Goal: Information Seeking & Learning: Learn about a topic

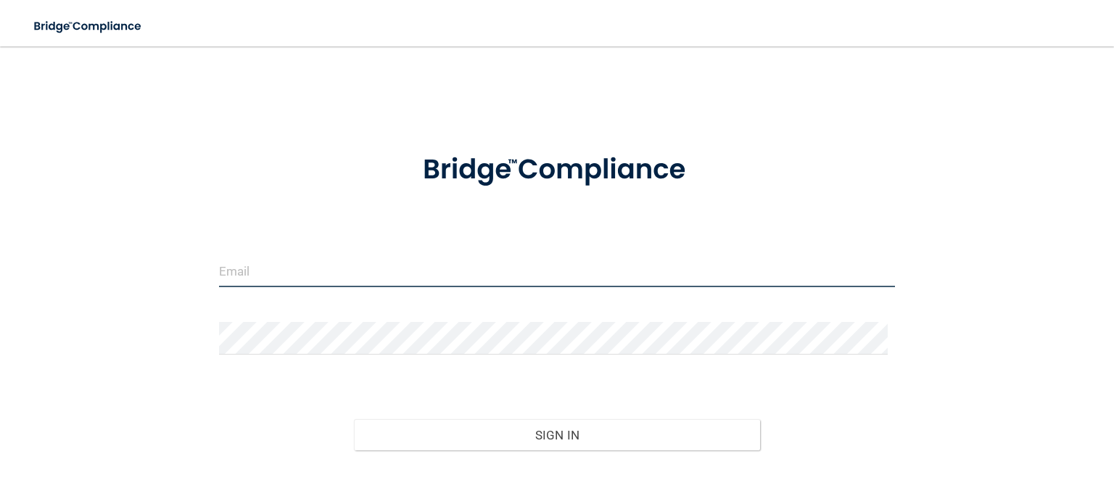
click at [322, 276] on input "email" at bounding box center [557, 271] width 676 height 33
type input "[EMAIL_ADDRESS][DOMAIN_NAME]"
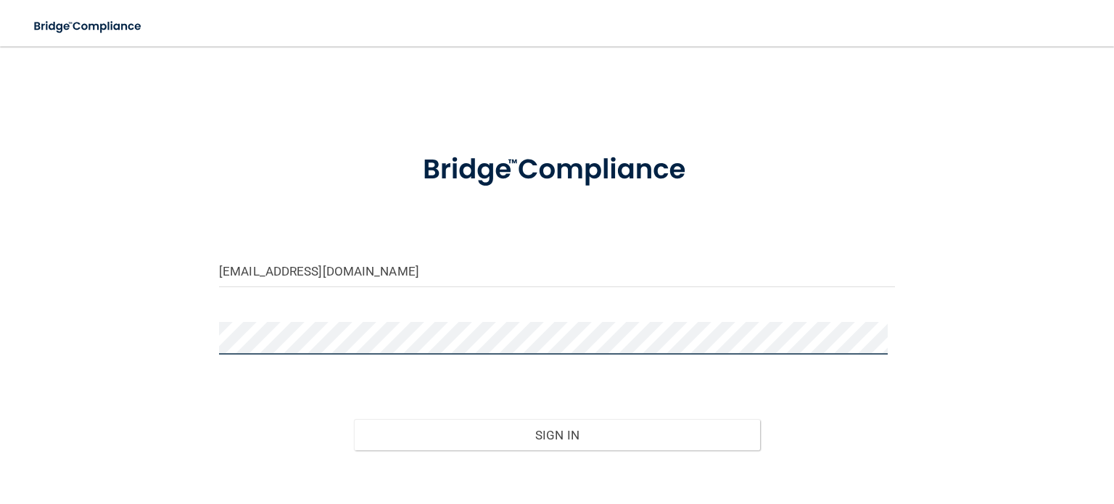
click at [354, 419] on button "Sign In" at bounding box center [556, 435] width 405 height 32
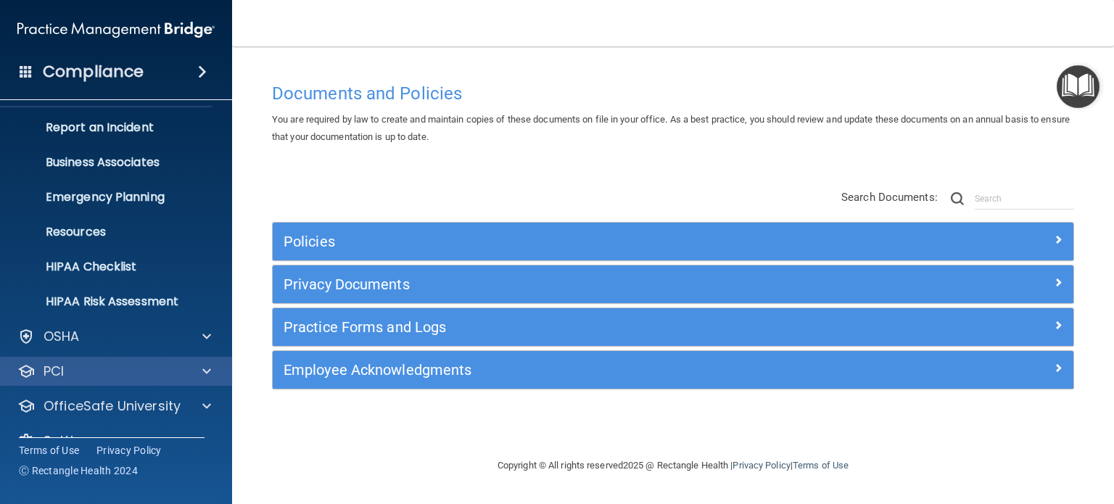
scroll to position [97, 0]
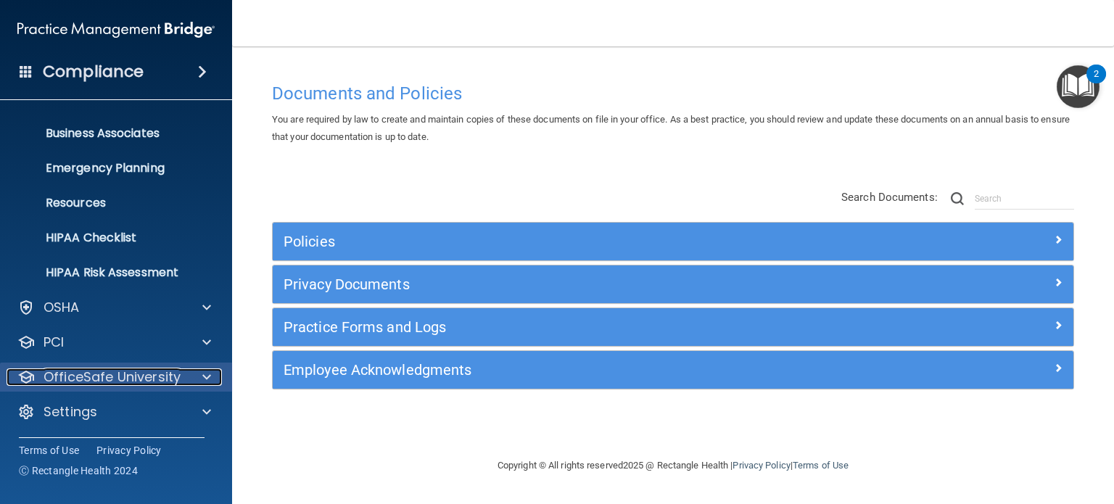
click at [176, 384] on p "OfficeSafe University" at bounding box center [112, 376] width 137 height 17
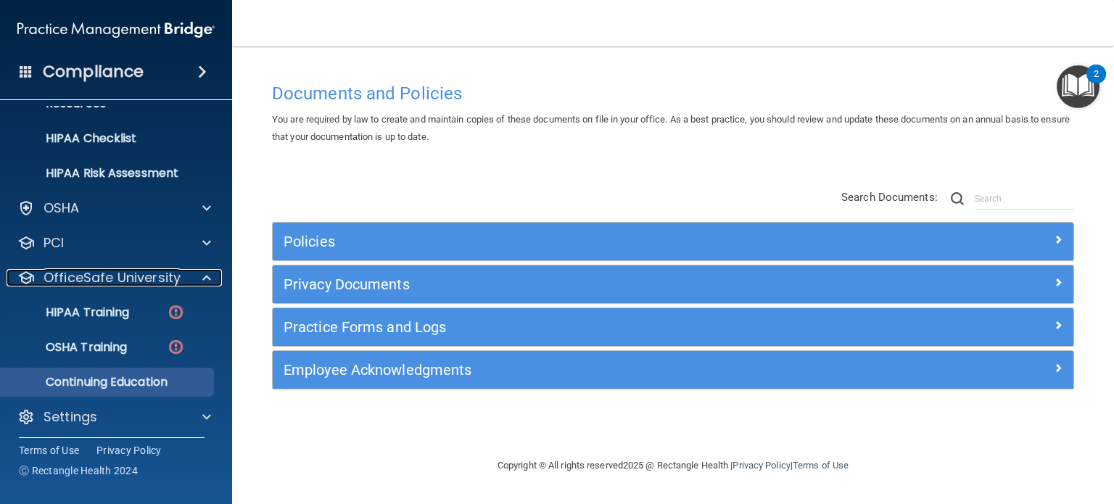
scroll to position [202, 0]
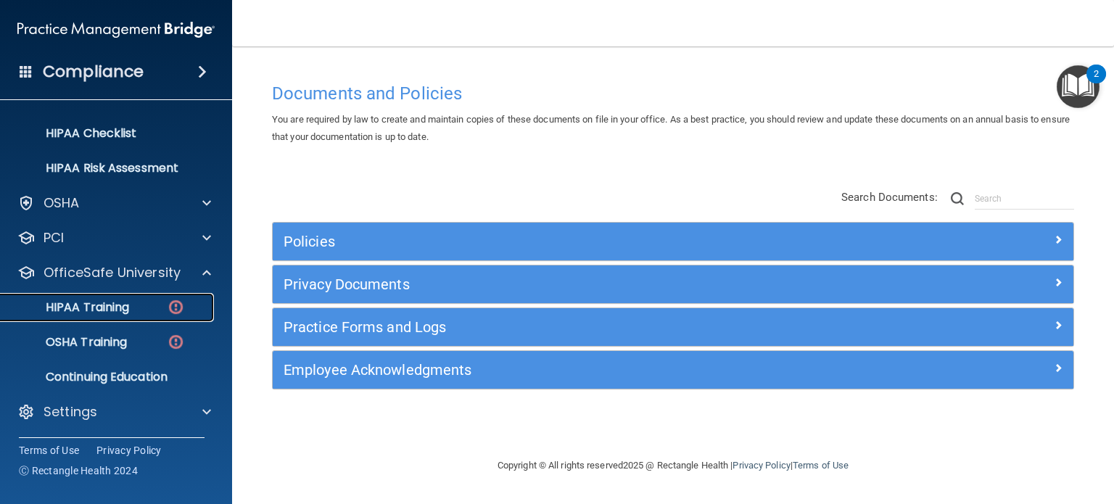
click at [126, 316] on link "HIPAA Training" at bounding box center [99, 307] width 228 height 29
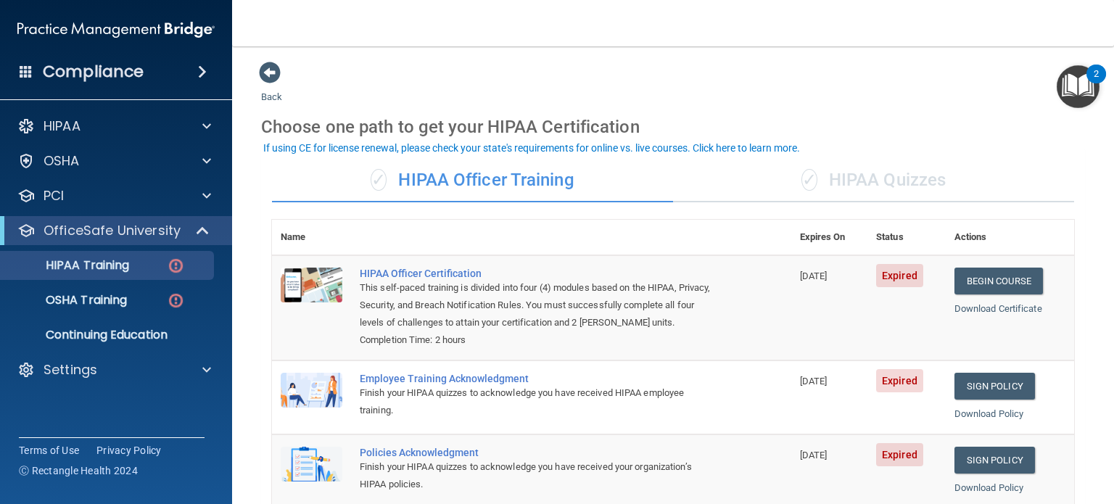
click at [830, 181] on div "✓ HIPAA Quizzes" at bounding box center [873, 181] width 401 height 44
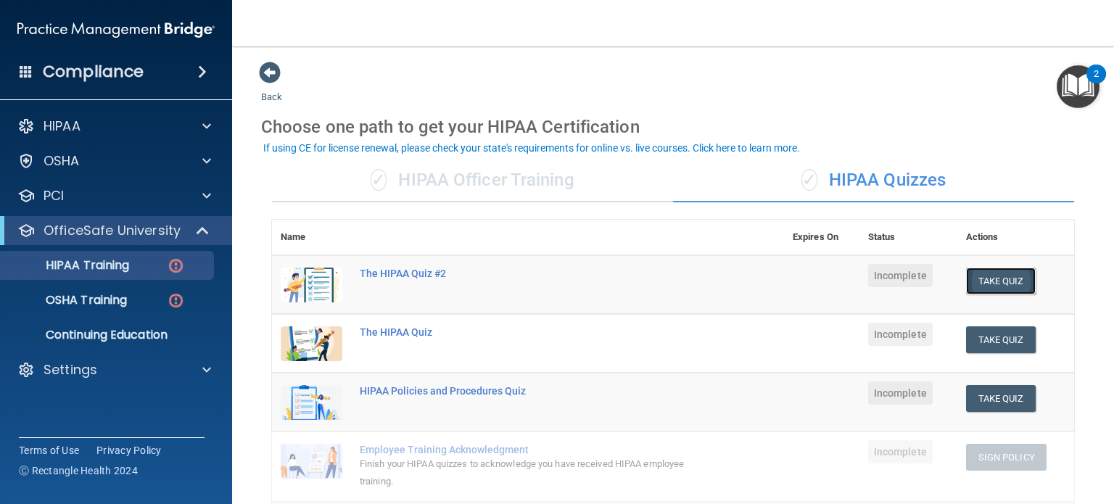
click at [970, 279] on button "Take Quiz" at bounding box center [1001, 281] width 70 height 27
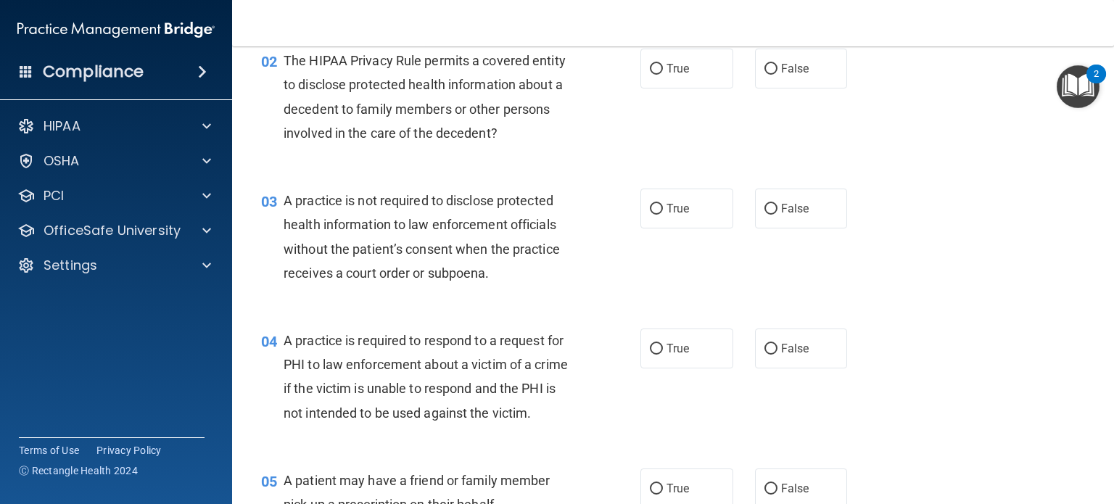
scroll to position [218, 0]
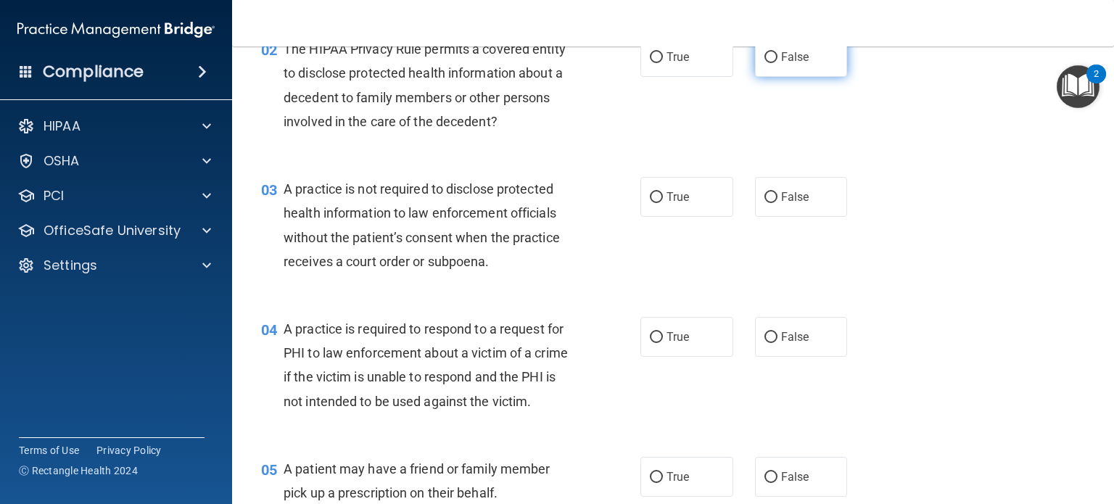
click at [783, 56] on span "False" at bounding box center [795, 57] width 28 height 14
click at [778, 56] on input "False" at bounding box center [770, 57] width 13 height 11
radio input "true"
click at [781, 195] on span "False" at bounding box center [795, 197] width 28 height 14
click at [774, 195] on input "False" at bounding box center [770, 197] width 13 height 11
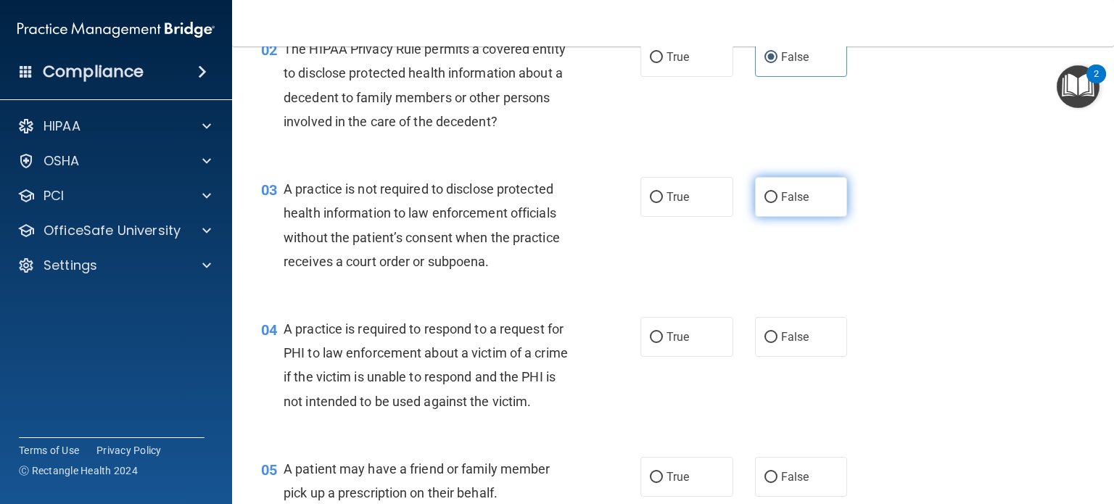
radio input "true"
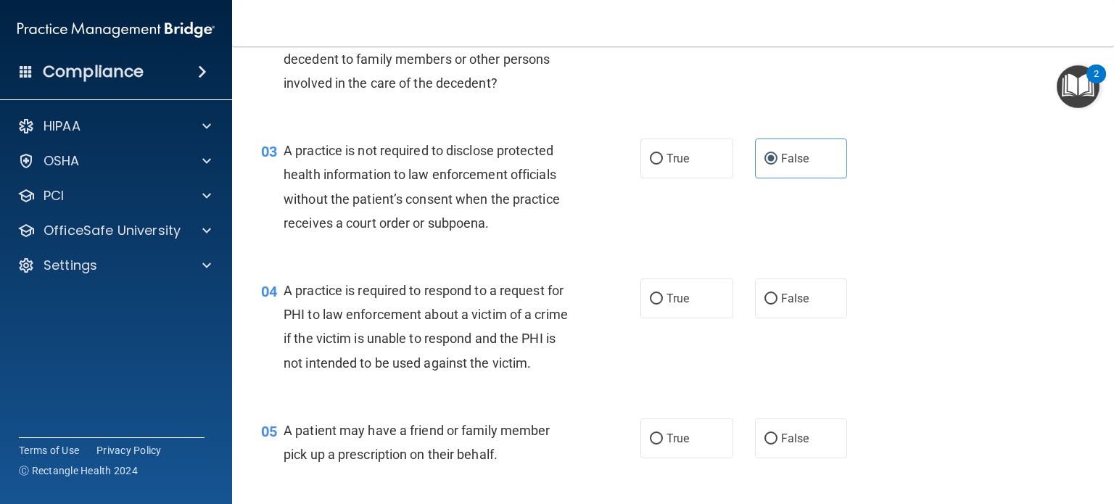
scroll to position [290, 0]
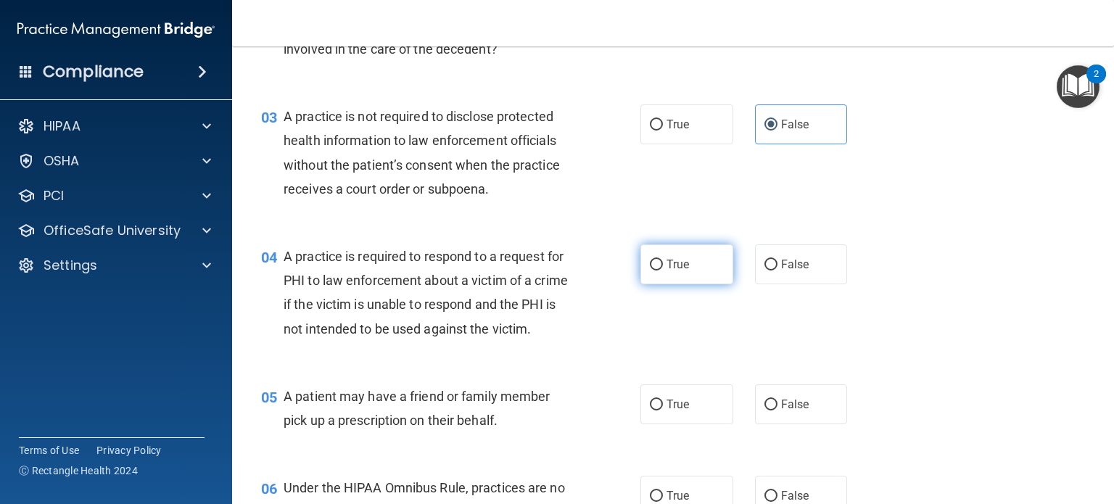
click at [656, 260] on input "True" at bounding box center [656, 265] width 13 height 11
radio input "true"
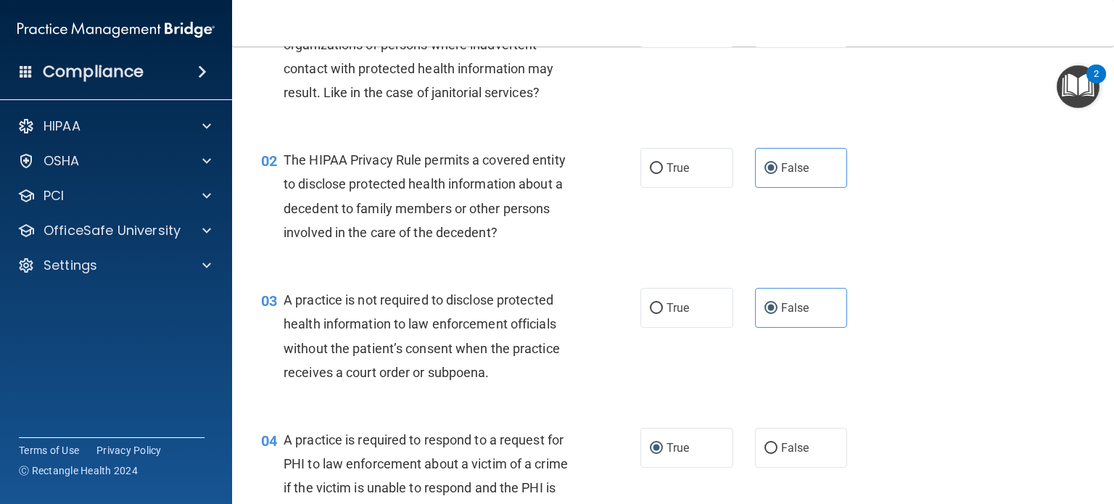
scroll to position [0, 0]
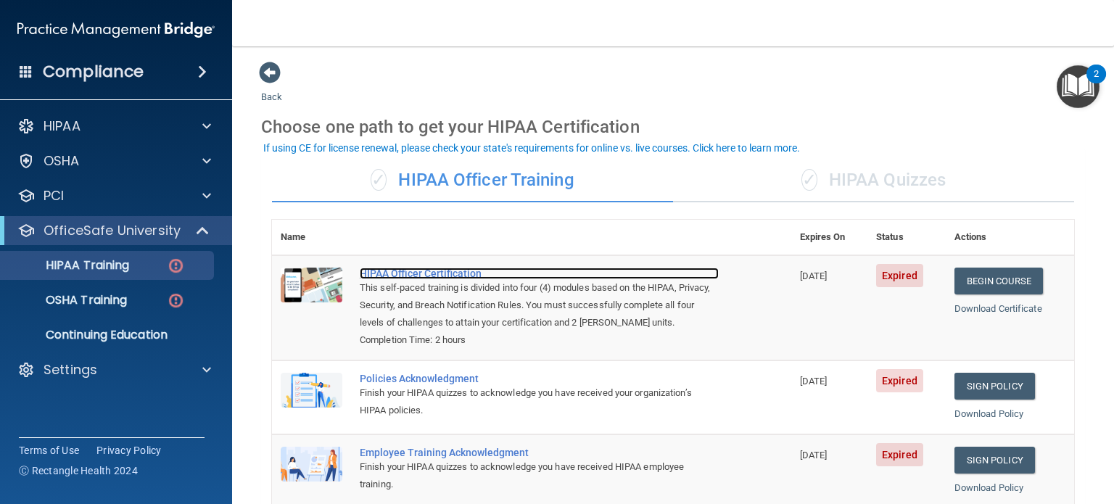
click at [430, 273] on div "HIPAA Officer Certification" at bounding box center [539, 274] width 359 height 12
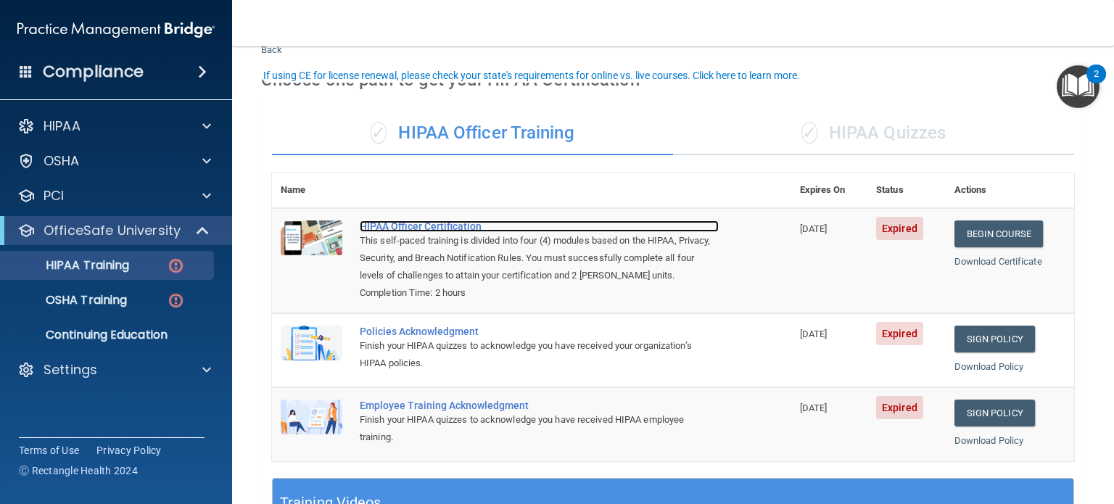
scroll to position [73, 0]
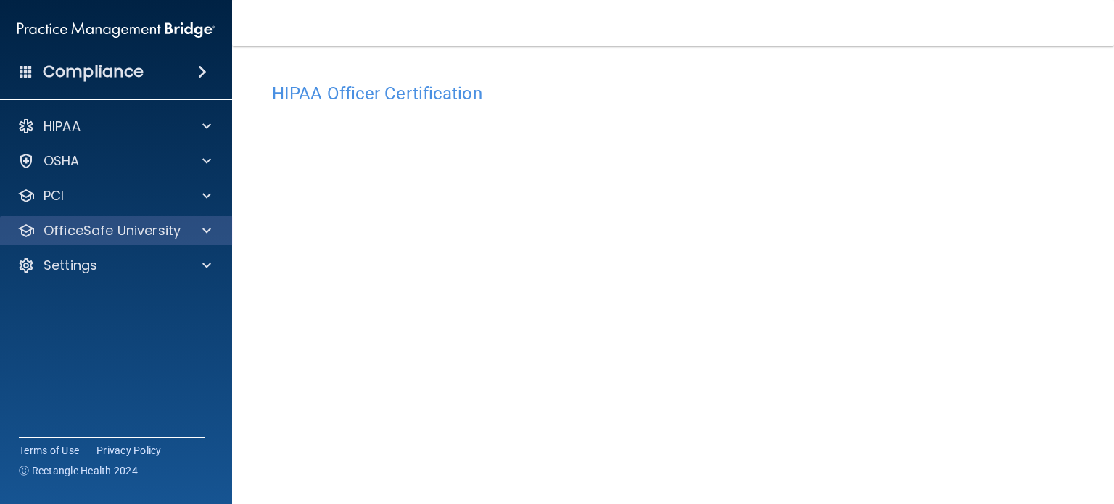
click at [128, 243] on div "OfficeSafe University" at bounding box center [116, 230] width 233 height 29
click at [199, 236] on div at bounding box center [204, 230] width 36 height 17
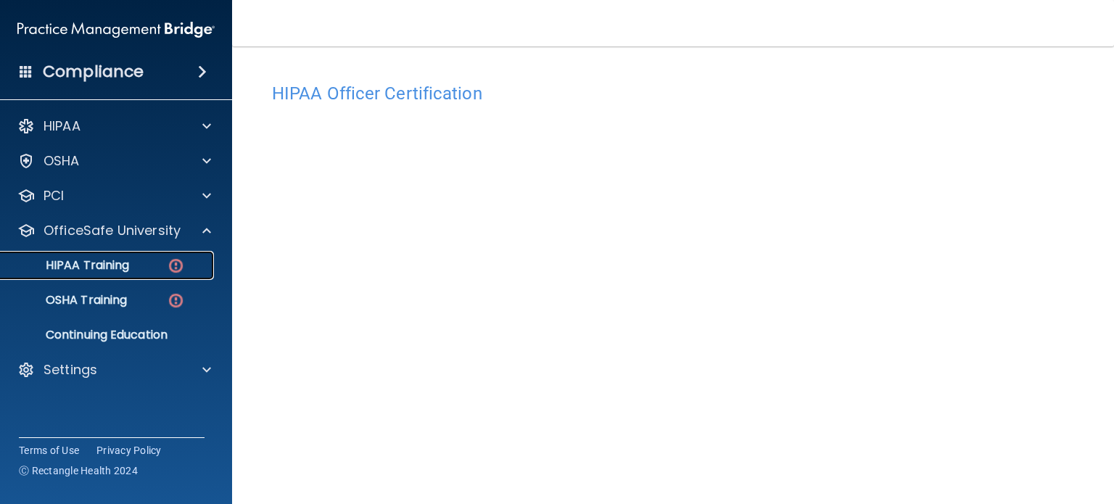
click at [125, 273] on p "HIPAA Training" at bounding box center [69, 265] width 120 height 15
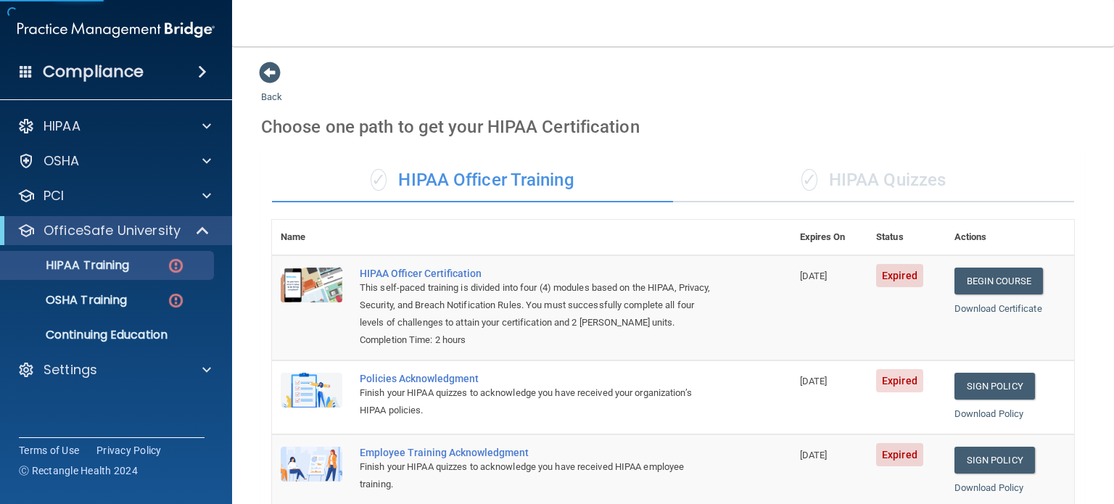
click at [881, 185] on div "✓ HIPAA Quizzes" at bounding box center [873, 181] width 401 height 44
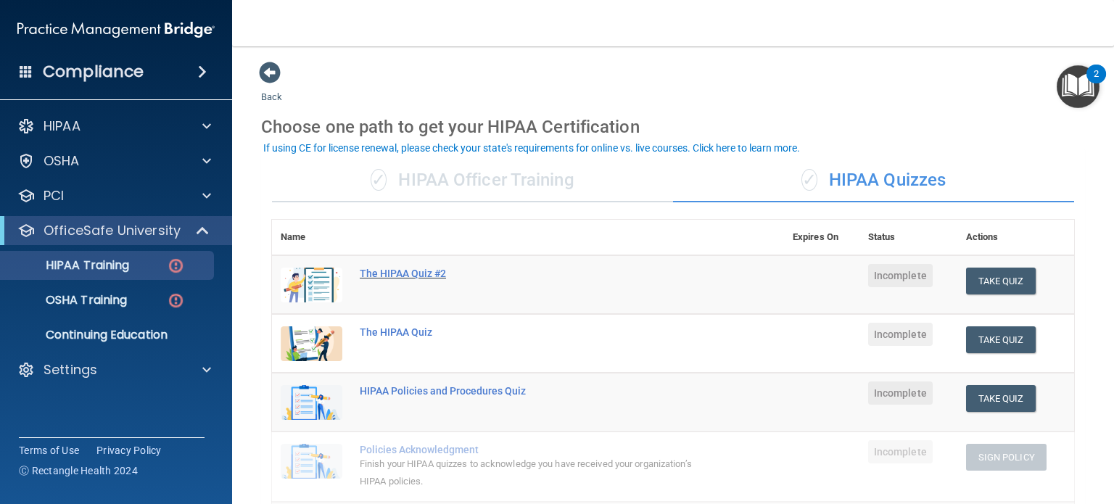
click at [386, 274] on div "The HIPAA Quiz #2" at bounding box center [536, 274] width 352 height 12
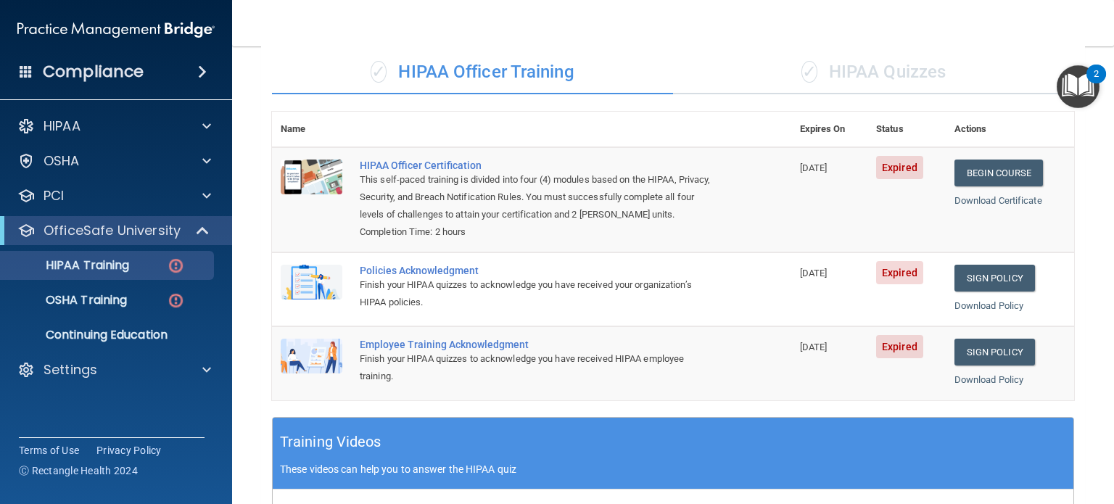
scroll to position [218, 0]
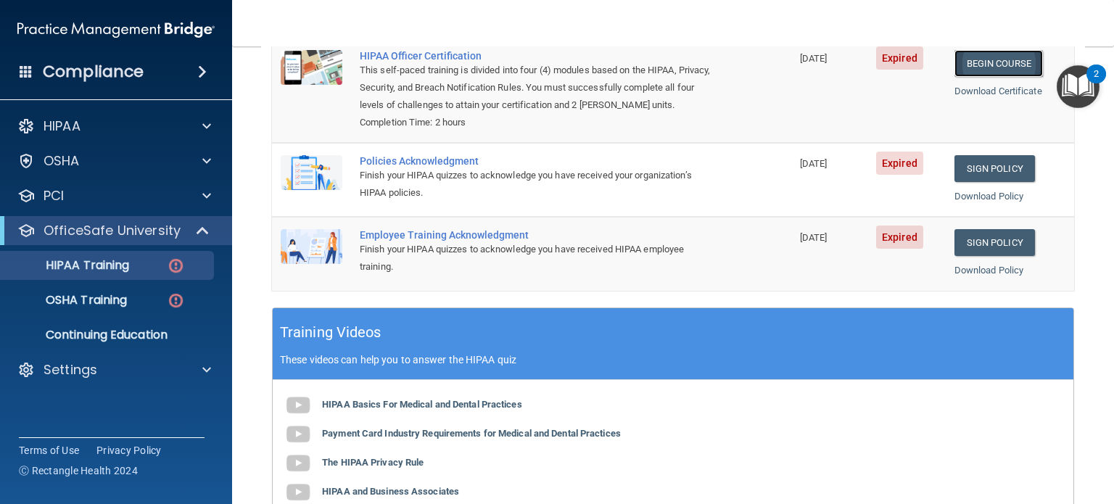
click at [1004, 59] on link "Begin Course" at bounding box center [998, 63] width 88 height 27
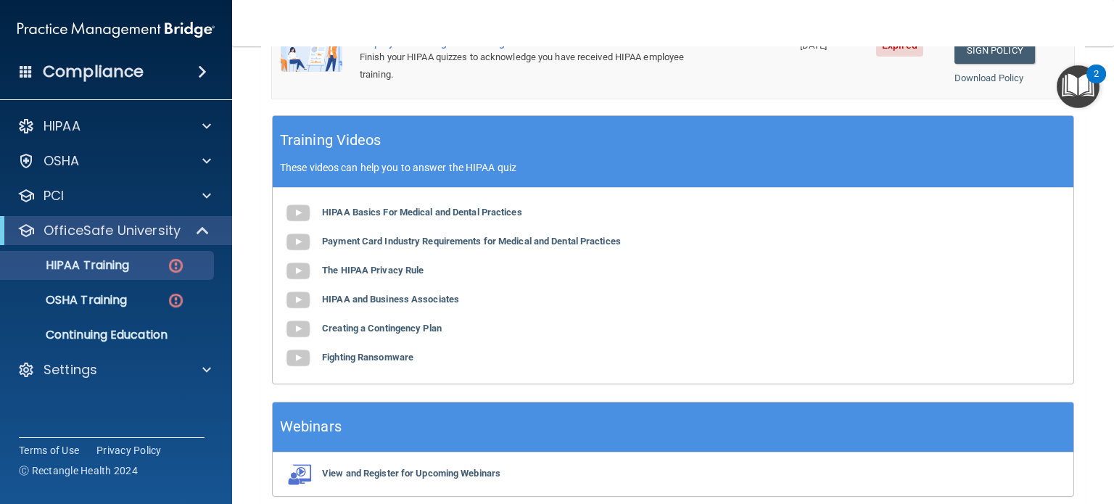
scroll to position [324, 0]
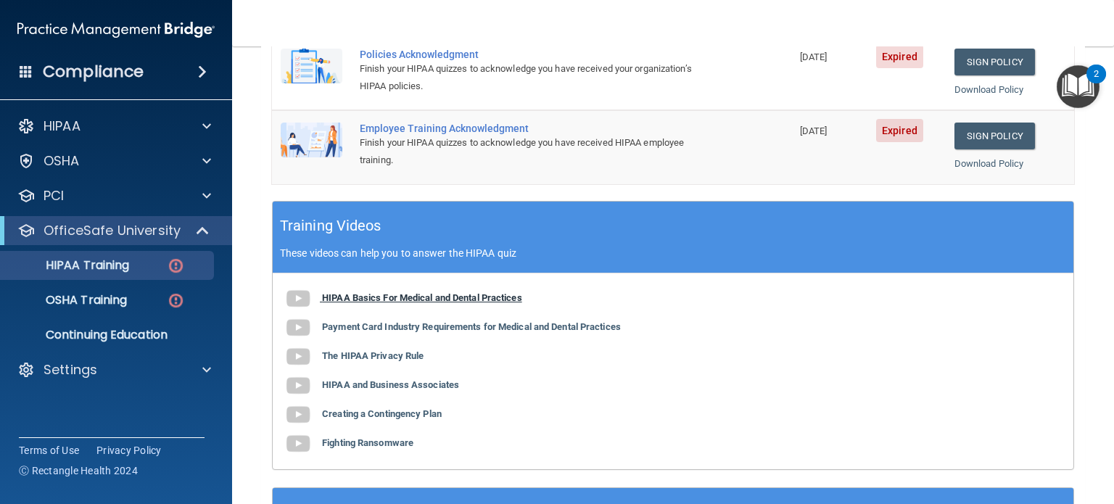
click at [424, 294] on b "HIPAA Basics For Medical and Dental Practices" at bounding box center [422, 297] width 200 height 11
